Goal: Information Seeking & Learning: Find specific page/section

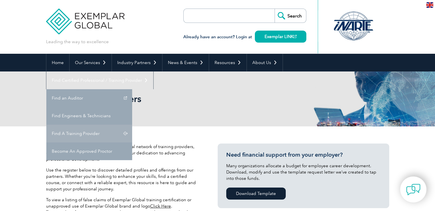
click at [132, 125] on link "Find A Training Provider" at bounding box center [89, 134] width 86 height 18
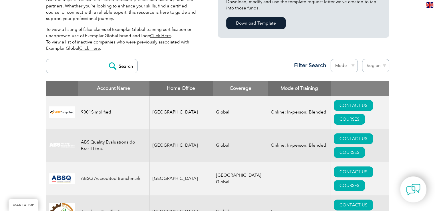
scroll to position [172, 0]
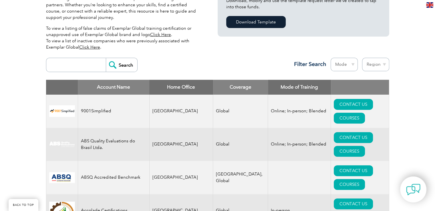
click at [81, 62] on input "search" at bounding box center [77, 65] width 57 height 14
type input "gi"
click at [114, 64] on input "Search" at bounding box center [121, 65] width 31 height 14
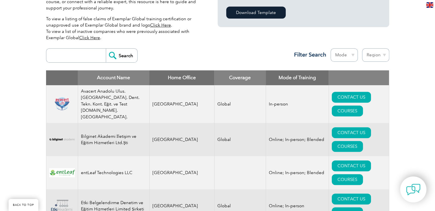
scroll to position [172, 0]
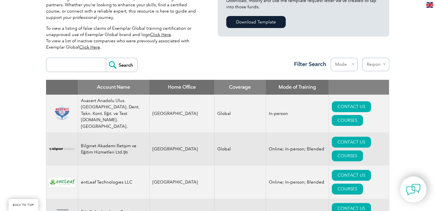
click at [94, 61] on input "search" at bounding box center [77, 65] width 57 height 14
type input "gitchia"
click at [124, 60] on input "Search" at bounding box center [121, 65] width 31 height 14
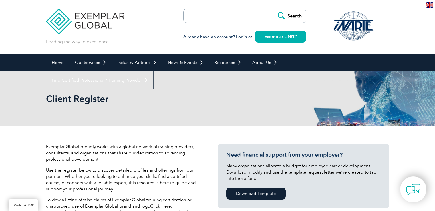
scroll to position [178, 0]
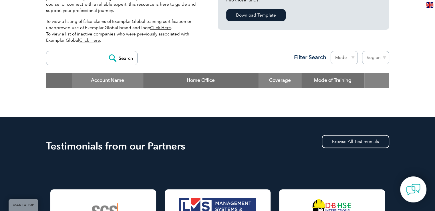
click at [191, 80] on th "Home Office" at bounding box center [200, 80] width 115 height 15
click at [266, 80] on th "Coverage" at bounding box center [279, 80] width 43 height 15
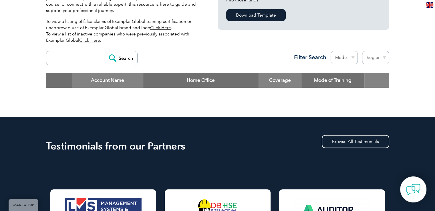
click at [295, 80] on th "Coverage" at bounding box center [279, 80] width 43 height 15
click at [373, 55] on select "Region Australia Bahrain Bangladesh Brazil Canada Colombia Dominican Republic E…" at bounding box center [375, 57] width 27 height 13
select select "[GEOGRAPHIC_DATA]"
click at [362, 51] on select "Region Australia Bahrain Bangladesh Brazil Canada Colombia Dominican Republic E…" at bounding box center [375, 57] width 27 height 13
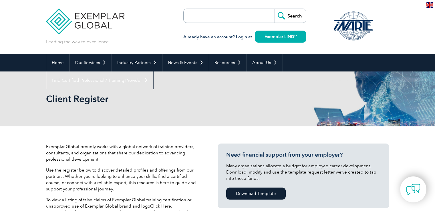
select select "[GEOGRAPHIC_DATA]"
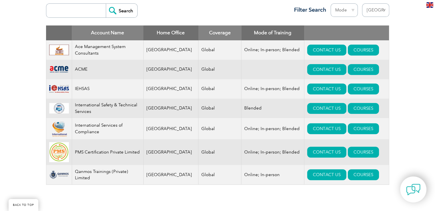
scroll to position [236, 0]
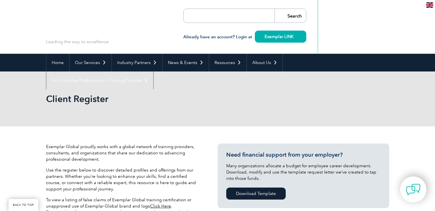
select select "[GEOGRAPHIC_DATA]"
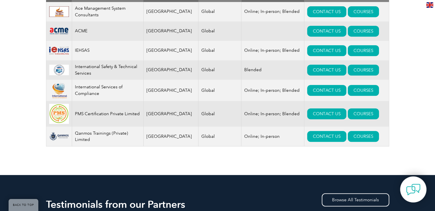
scroll to position [236, 0]
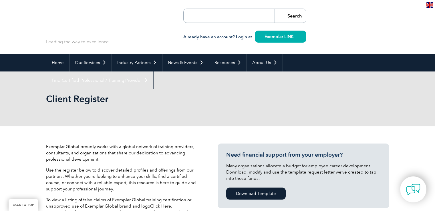
select select "[GEOGRAPHIC_DATA]"
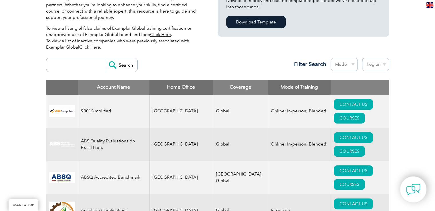
scroll to position [172, 0]
click at [89, 66] on input "search" at bounding box center [77, 65] width 57 height 14
type input "gitchia"
click at [118, 65] on input "Search" at bounding box center [121, 65] width 31 height 14
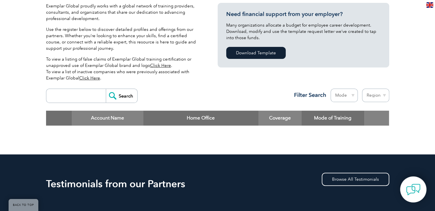
scroll to position [143, 0]
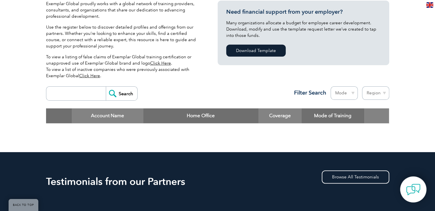
click at [70, 93] on input "search" at bounding box center [77, 94] width 57 height 14
click at [80, 97] on input "g" at bounding box center [77, 94] width 57 height 14
type input "gitchia"
click at [118, 93] on input "Search" at bounding box center [121, 94] width 31 height 14
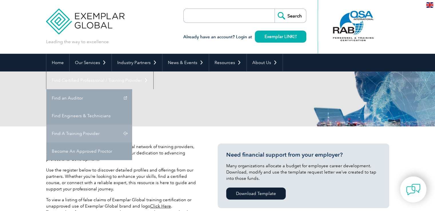
click at [132, 125] on link "Find A Training Provider" at bounding box center [89, 134] width 86 height 18
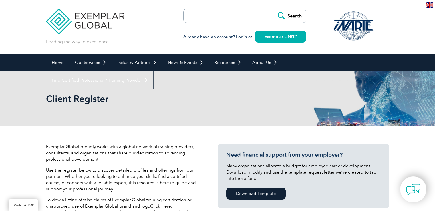
scroll to position [172, 0]
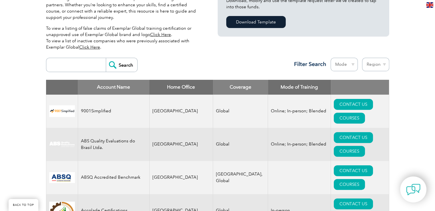
click at [383, 65] on select "Region Australia Bahrain Bangladesh Brazil Canada Colombia Dominican Republic E…" at bounding box center [375, 64] width 27 height 13
select select "[GEOGRAPHIC_DATA]"
click at [362, 58] on select "Region Australia Bahrain Bangladesh Brazil Canada Colombia Dominican Republic E…" at bounding box center [375, 64] width 27 height 13
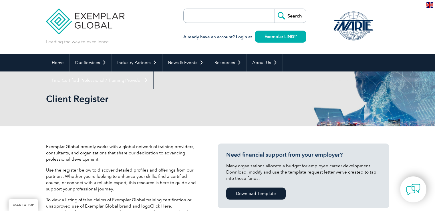
select select "[GEOGRAPHIC_DATA]"
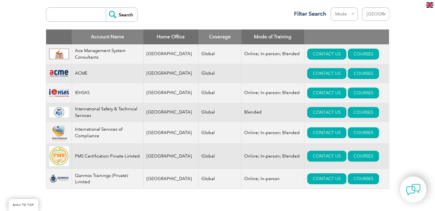
scroll to position [236, 0]
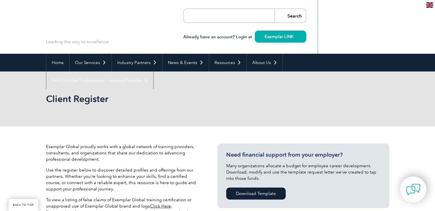
select select "[GEOGRAPHIC_DATA]"
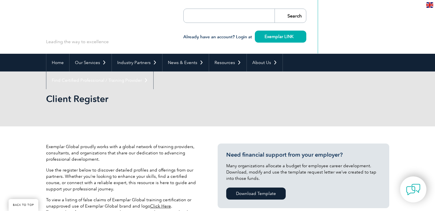
scroll to position [236, 0]
select select "[GEOGRAPHIC_DATA]"
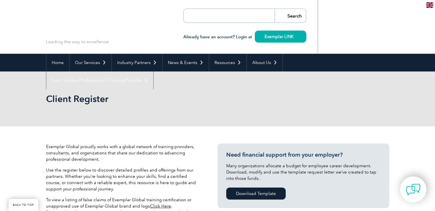
select select "[GEOGRAPHIC_DATA]"
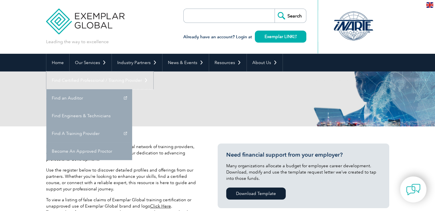
click at [153, 71] on link "Find Certified Professional / Training Provider" at bounding box center [99, 80] width 107 height 18
click at [132, 125] on link "Find A Training Provider" at bounding box center [89, 134] width 86 height 18
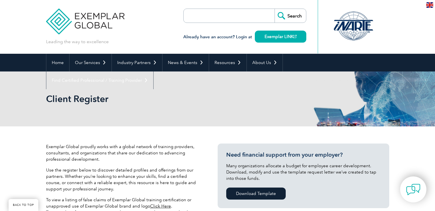
scroll to position [200, 0]
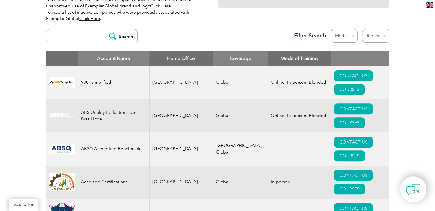
click at [371, 37] on select "Region [GEOGRAPHIC_DATA] [GEOGRAPHIC_DATA] [GEOGRAPHIC_DATA] [GEOGRAPHIC_DATA] …" at bounding box center [375, 35] width 27 height 13
select select "[GEOGRAPHIC_DATA]"
click at [362, 29] on select "Region Australia Bahrain Bangladesh Brazil Canada Colombia Dominican Republic E…" at bounding box center [375, 35] width 27 height 13
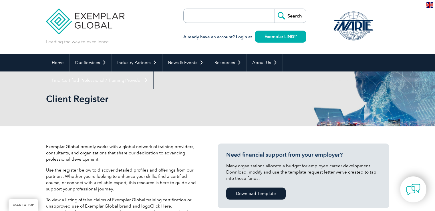
select select "[GEOGRAPHIC_DATA]"
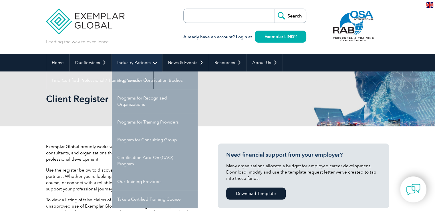
scroll to position [29, 0]
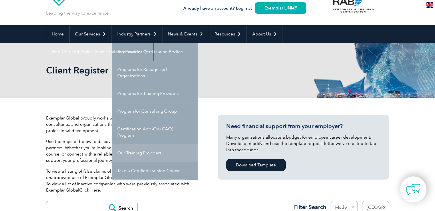
click at [148, 156] on link "Our Training Providers" at bounding box center [155, 153] width 86 height 18
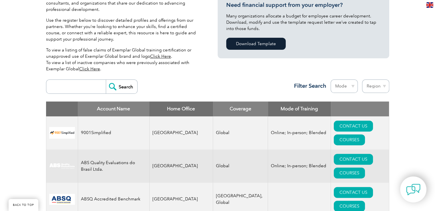
scroll to position [150, 0]
click at [63, 84] on input "search" at bounding box center [77, 87] width 57 height 14
type input "gitchia"
click at [125, 87] on input "Search" at bounding box center [121, 87] width 31 height 14
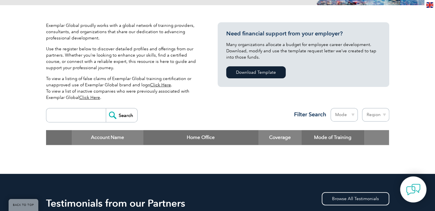
scroll to position [150, 0]
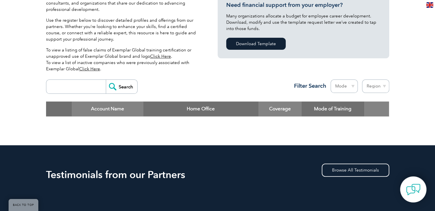
click at [383, 117] on div "Account Name Home Office Coverage Mode of Training" at bounding box center [217, 113] width 343 height 24
click at [383, 90] on select "Region [GEOGRAPHIC_DATA] [GEOGRAPHIC_DATA] [GEOGRAPHIC_DATA] [GEOGRAPHIC_DATA] …" at bounding box center [375, 85] width 27 height 13
select select "[GEOGRAPHIC_DATA]"
click at [362, 79] on select "Region [GEOGRAPHIC_DATA] [GEOGRAPHIC_DATA] [GEOGRAPHIC_DATA] [GEOGRAPHIC_DATA] …" at bounding box center [375, 85] width 27 height 13
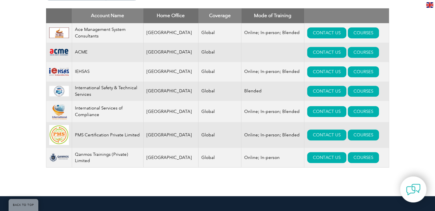
scroll to position [257, 0]
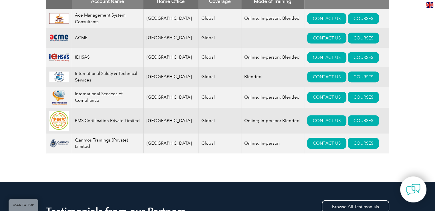
click at [389, 161] on div "Exemplar Global proudly works with a global network of training providers, cons…" at bounding box center [217, 25] width 435 height 313
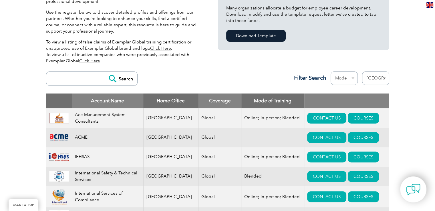
scroll to position [172, 0]
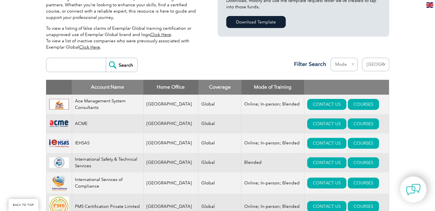
click at [371, 65] on select "Region Australia Bahrain Bangladesh Brazil Canada Colombia Dominican Republic E…" at bounding box center [375, 64] width 27 height 13
select select "Thailand"
click at [362, 58] on select "Region Australia Bahrain Bangladesh Brazil Canada Colombia Dominican Republic E…" at bounding box center [375, 64] width 27 height 13
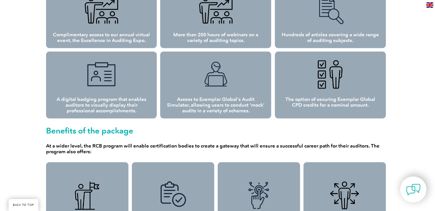
scroll to position [600, 0]
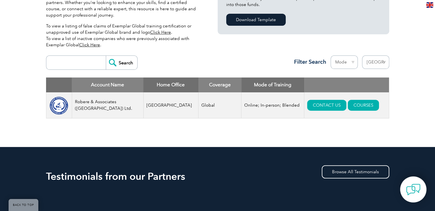
scroll to position [172, 0]
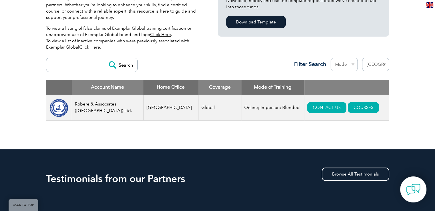
click at [375, 67] on select "Region [GEOGRAPHIC_DATA] [GEOGRAPHIC_DATA] [GEOGRAPHIC_DATA] [GEOGRAPHIC_DATA] …" at bounding box center [375, 64] width 27 height 13
select select "[GEOGRAPHIC_DATA]"
click at [362, 58] on select "Region [GEOGRAPHIC_DATA] [GEOGRAPHIC_DATA] [GEOGRAPHIC_DATA] [GEOGRAPHIC_DATA] …" at bounding box center [375, 64] width 27 height 13
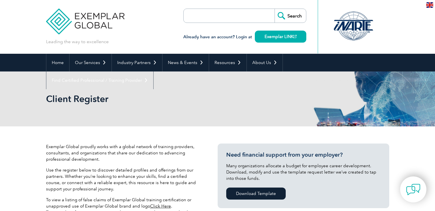
select select "[GEOGRAPHIC_DATA]"
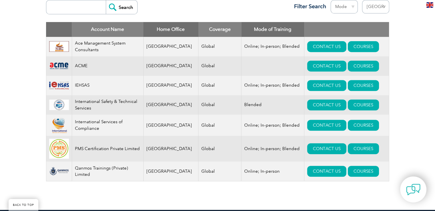
scroll to position [220, 0]
